Goal: Find specific page/section: Find specific page/section

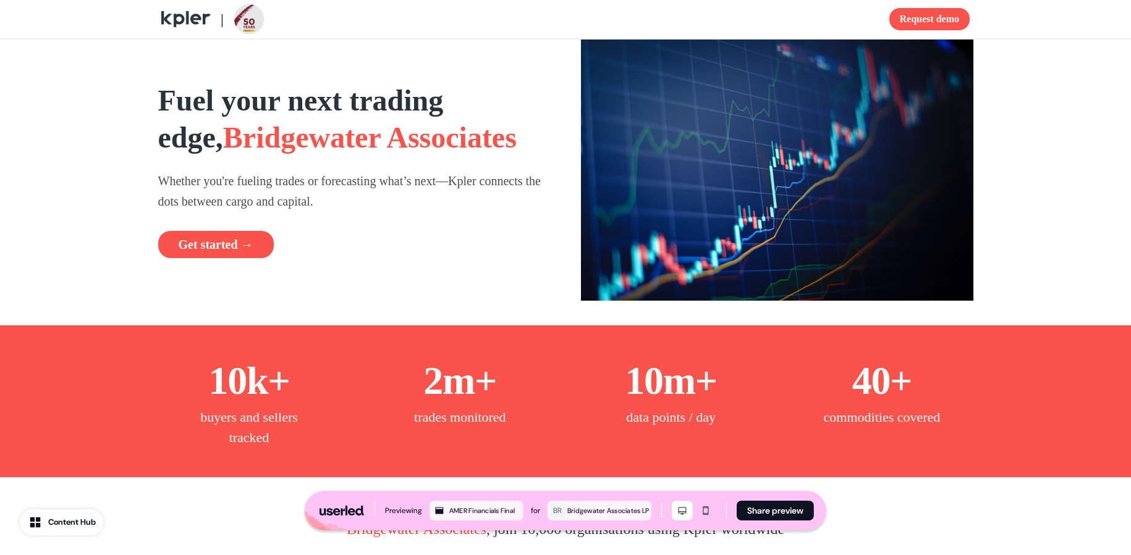
scroll to position [436, 0]
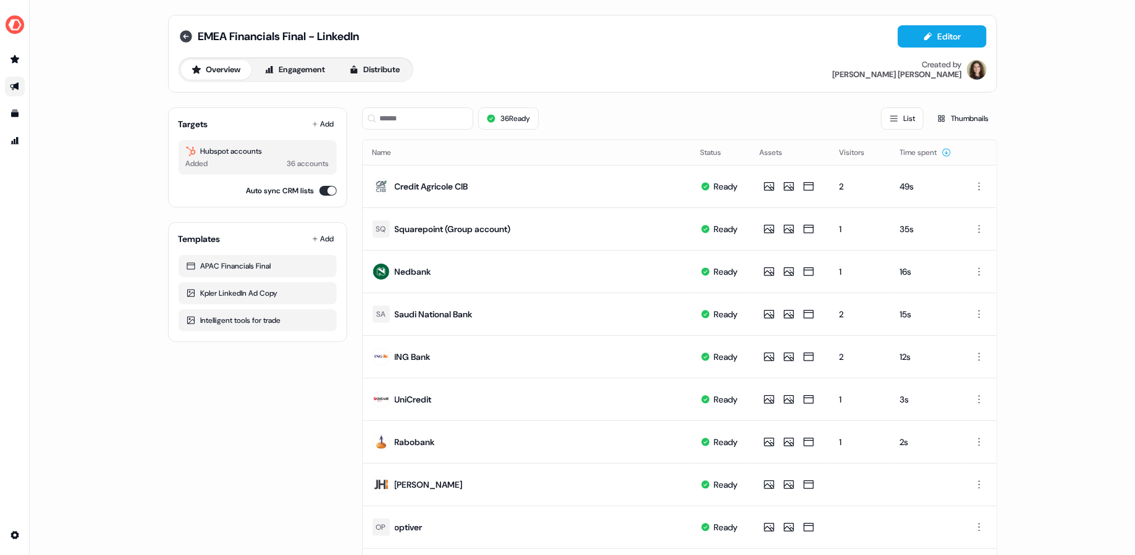
click at [181, 39] on icon at bounding box center [186, 36] width 12 height 12
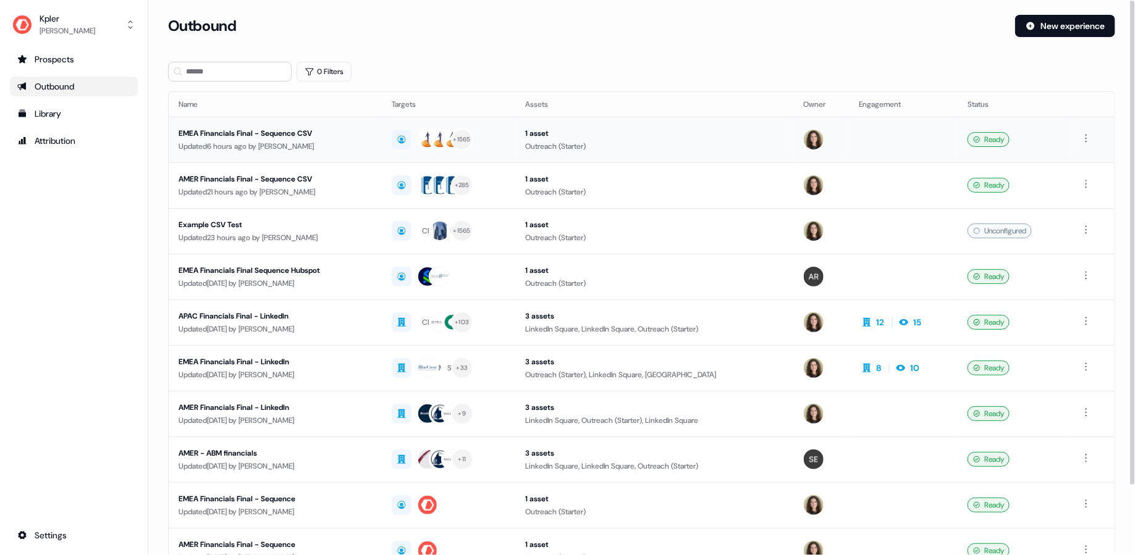
click at [368, 130] on div "EMEA Financials Final - Sequence CSV" at bounding box center [275, 133] width 193 height 12
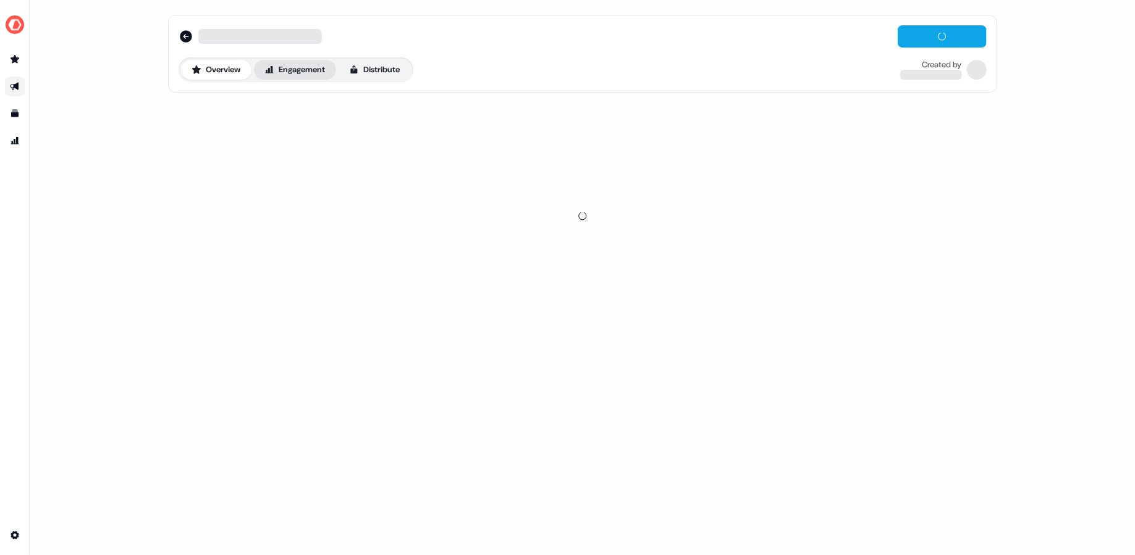
click at [290, 76] on button "Engagement" at bounding box center [295, 70] width 82 height 20
